Goal: Information Seeking & Learning: Learn about a topic

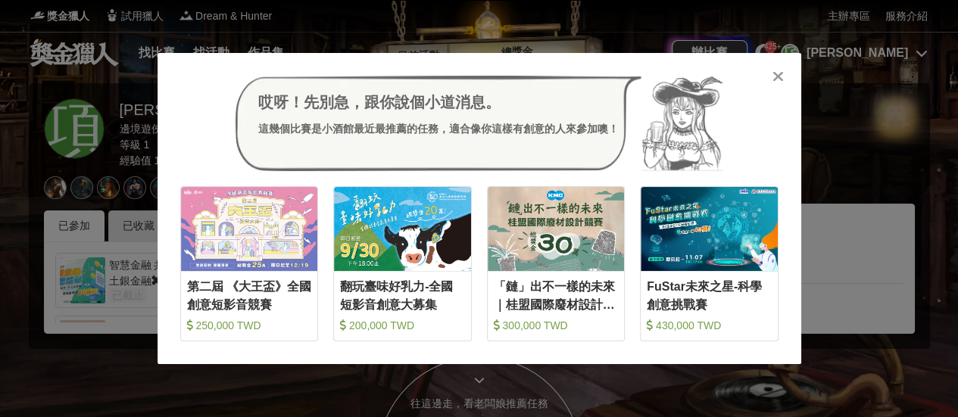
click at [769, 73] on div "哎呀！先別急，跟你說個小道消息。 這幾個比賽是小酒館最近最推薦的任務，適合像你這樣有創意的人來參加噢！ 收藏 第二屆 《大王盃》全國創意短影音競賽 250,0…" at bounding box center [479, 208] width 644 height 311
click at [783, 75] on icon at bounding box center [777, 76] width 11 height 15
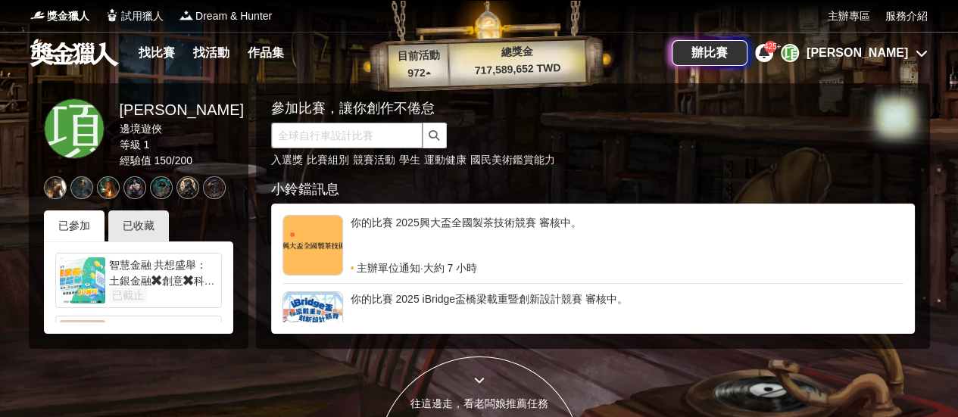
click at [380, 133] on input "text" at bounding box center [346, 136] width 151 height 26
paste input "興創競技場"
type input "興創競技場"
click button "submit" at bounding box center [434, 136] width 24 height 26
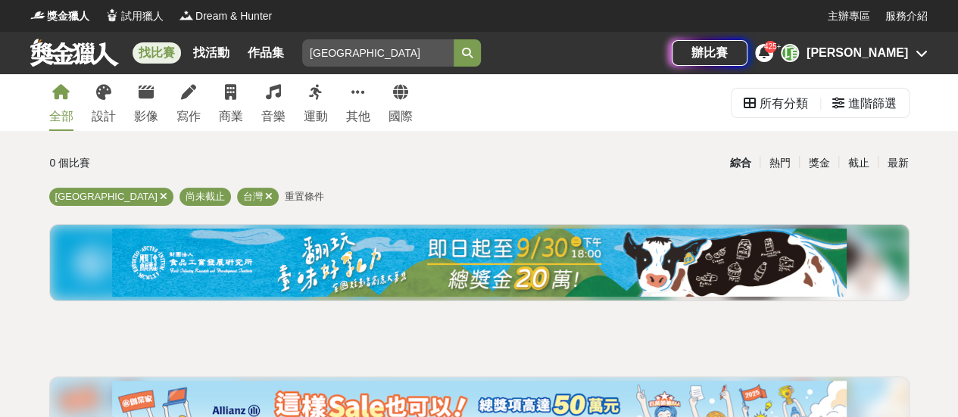
drag, startPoint x: 318, startPoint y: 49, endPoint x: 174, endPoint y: 38, distance: 144.3
click at [174, 38] on div "找比賽 找活動 作品集 興創競技場 美術班資格 揮灑汗水 金門觀光 馬拉松賽事 國中 大學" at bounding box center [350, 53] width 641 height 42
paste input "就是愛購物"
type input "就是愛購物"
click at [453, 39] on button "submit" at bounding box center [466, 52] width 27 height 27
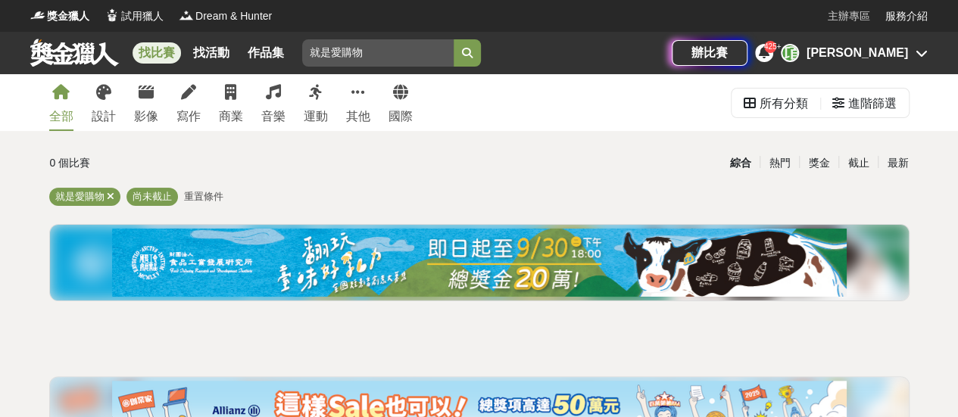
click at [859, 14] on link "主辦專區" at bounding box center [848, 16] width 42 height 16
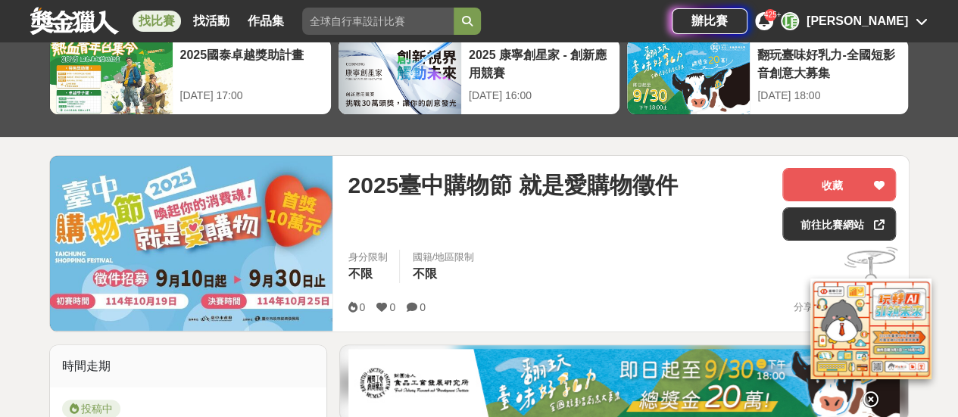
scroll to position [151, 0]
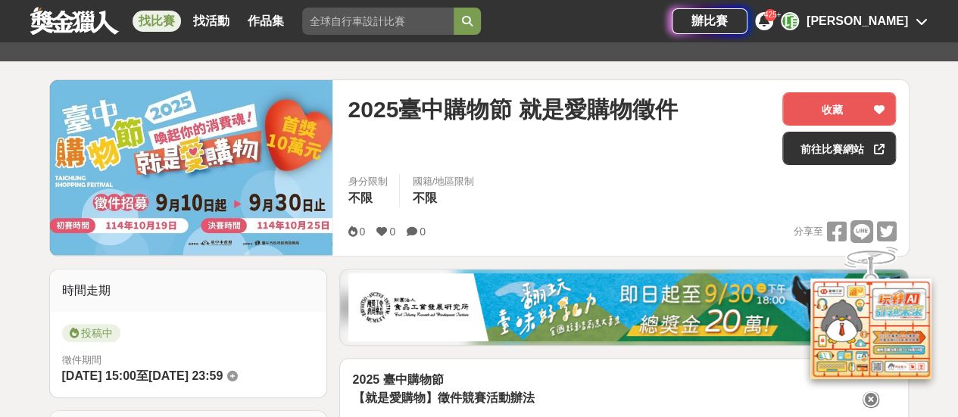
click at [865, 398] on icon at bounding box center [870, 390] width 17 height 17
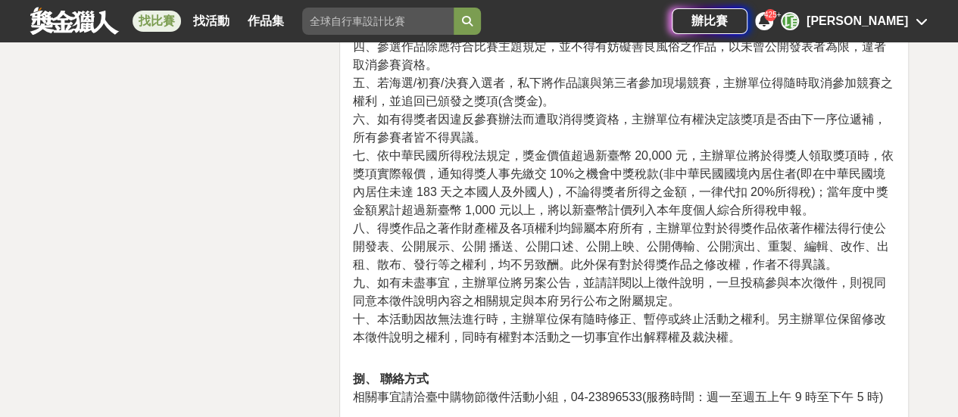
scroll to position [2725, 0]
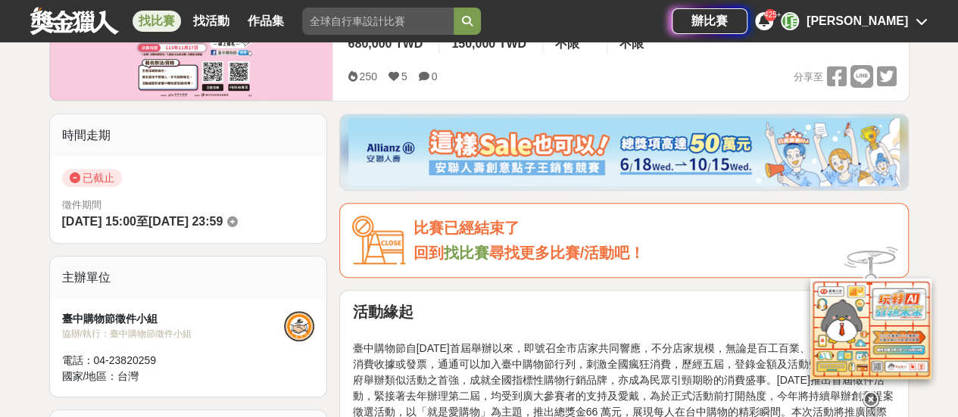
scroll to position [379, 0]
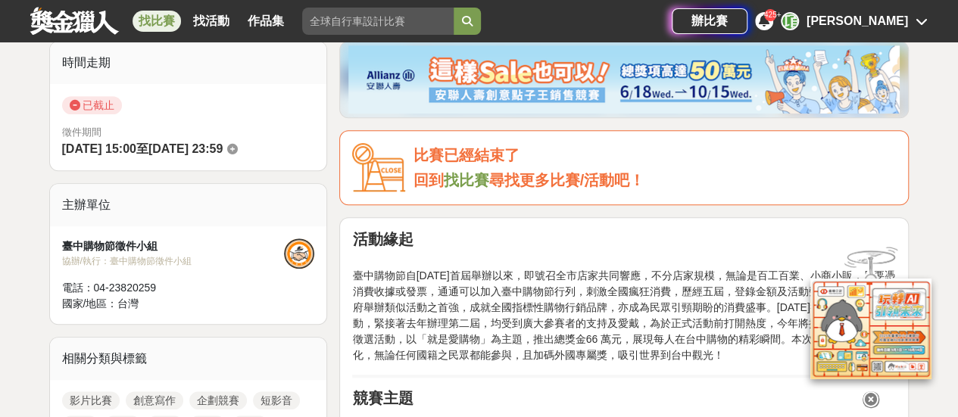
click at [873, 391] on icon at bounding box center [870, 390] width 17 height 17
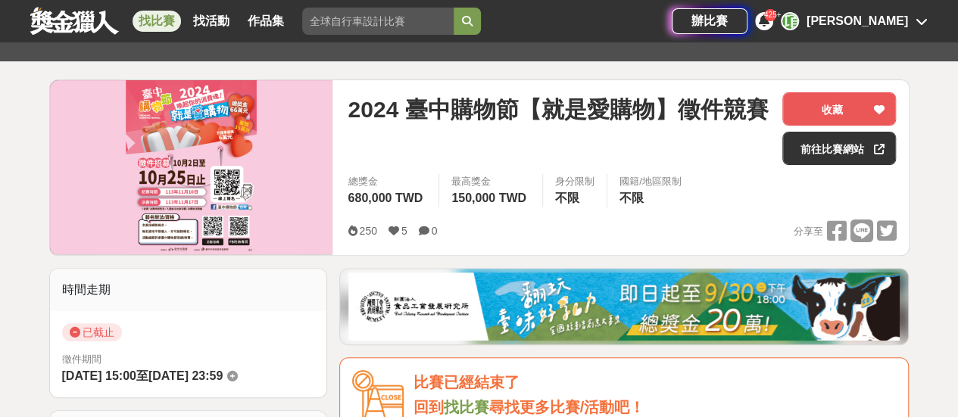
scroll to position [0, 0]
